Goal: Task Accomplishment & Management: Use online tool/utility

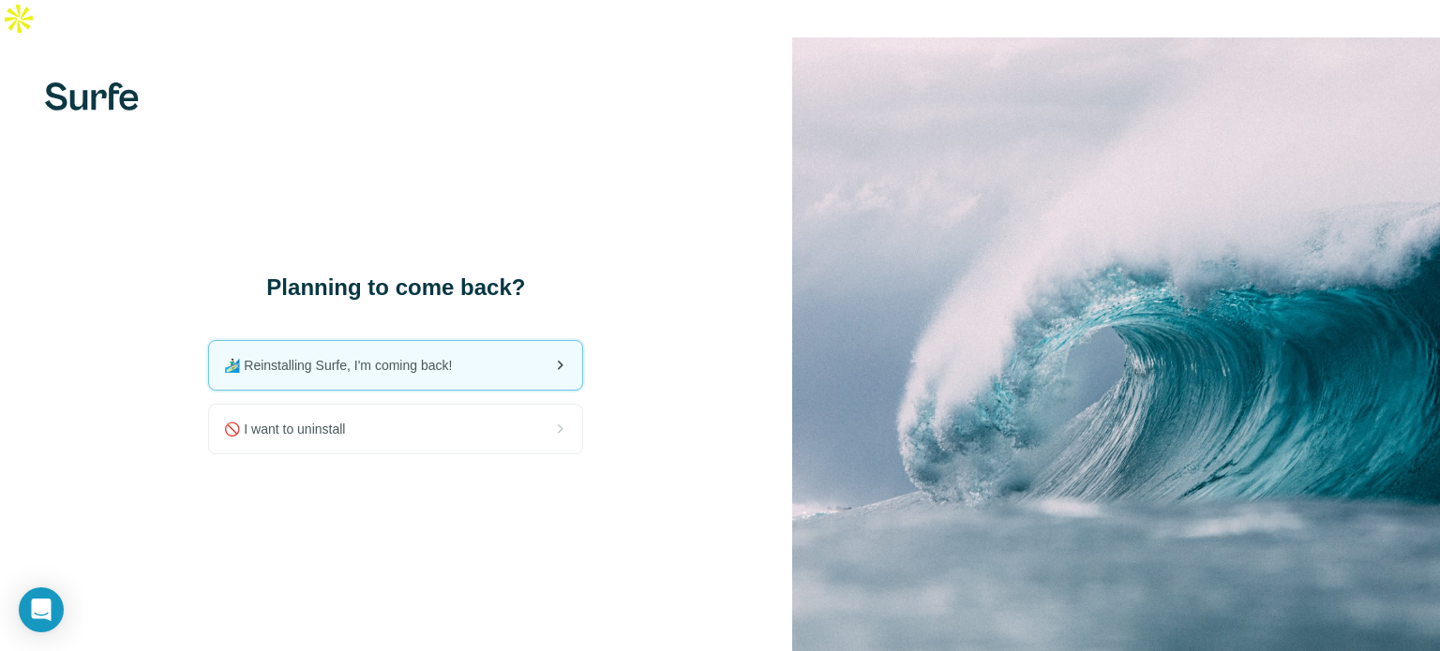
click at [450, 356] on span "🏄🏻‍♂️ Reinstalling Surfe, I'm coming back!" at bounding box center [345, 365] width 243 height 19
